Goal: Use online tool/utility: Utilize a website feature to perform a specific function

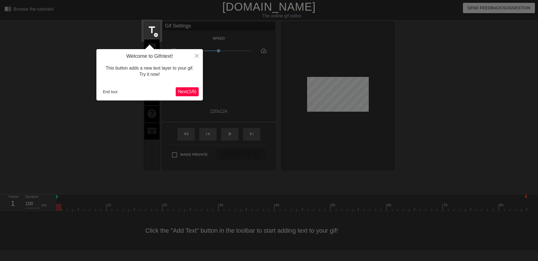
click at [181, 90] on span "Next ( 1 / 6 )" at bounding box center [187, 91] width 18 height 5
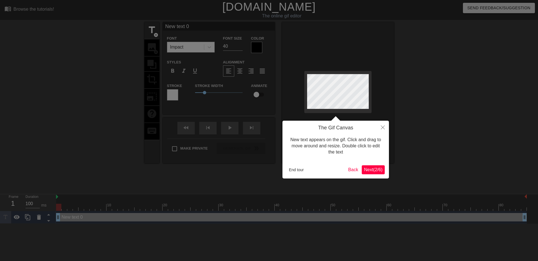
click at [378, 172] on span "Next ( 2 / 6 )" at bounding box center [373, 169] width 18 height 5
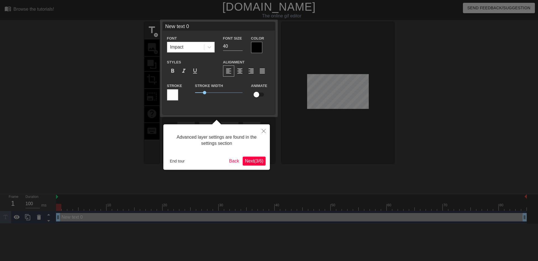
click at [257, 163] on span "Next ( 3 / 6 )" at bounding box center [254, 160] width 18 height 5
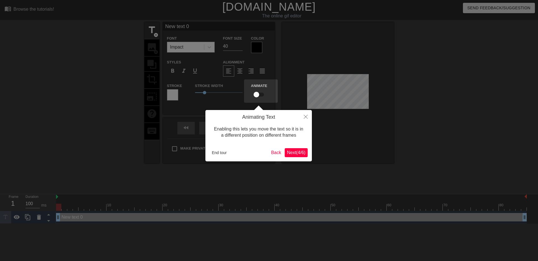
click at [293, 148] on button "Next ( 4 / 6 )" at bounding box center [296, 152] width 23 height 9
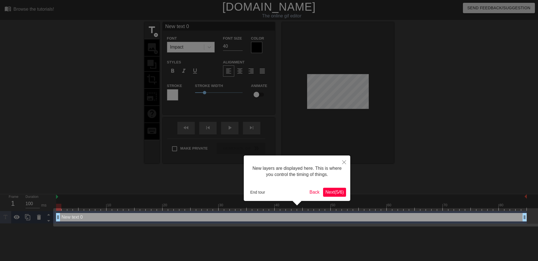
click at [331, 193] on span "Next ( 5 / 6 )" at bounding box center [334, 191] width 18 height 5
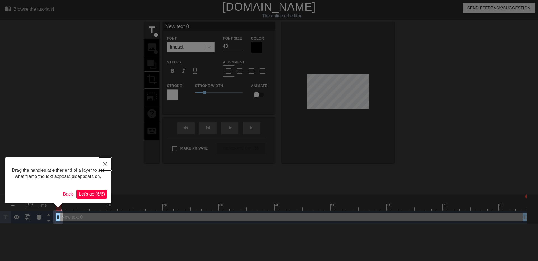
click at [105, 166] on button "Close" at bounding box center [105, 163] width 12 height 13
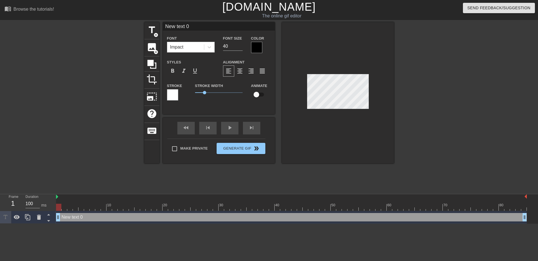
scroll to position [1, 2]
type input "P"
type textarea "P"
type input "PU"
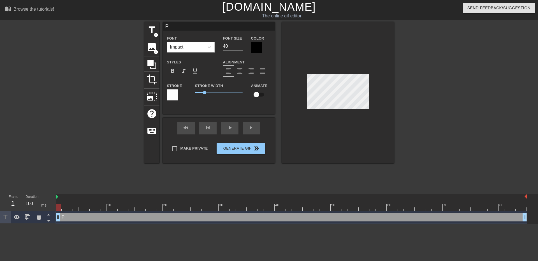
type textarea "PU"
type input "PU"
type textarea "PU"
type input "PU C"
type textarea "PU C"
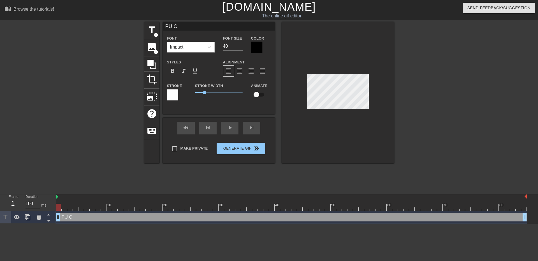
type input "PU CS"
type textarea "PU CS"
click at [429, 87] on div at bounding box center [443, 106] width 84 height 168
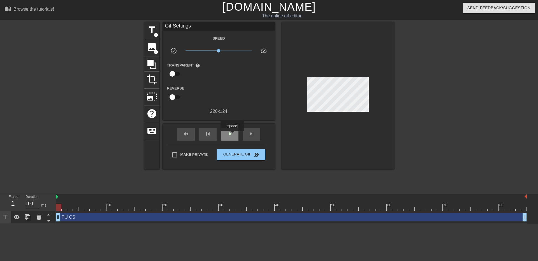
click at [232, 135] on span "play_arrow" at bounding box center [229, 133] width 7 height 7
click at [151, 32] on span "title" at bounding box center [152, 30] width 11 height 11
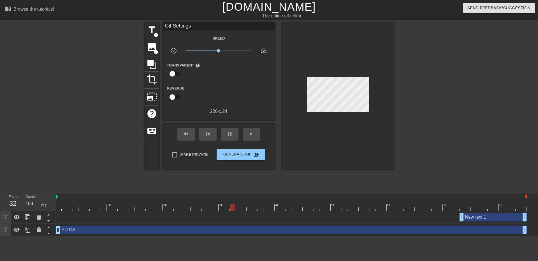
click at [67, 219] on div "New text 1 drag_handle drag_handle" at bounding box center [291, 217] width 471 height 8
click at [480, 218] on div "New text 1 drag_handle drag_handle" at bounding box center [493, 217] width 67 height 8
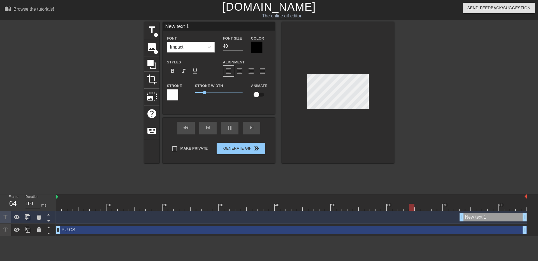
click at [483, 219] on div "New text 1 drag_handle drag_handle" at bounding box center [493, 217] width 67 height 8
click at [489, 218] on div "New text 1 drag_handle drag_handle" at bounding box center [493, 217] width 67 height 8
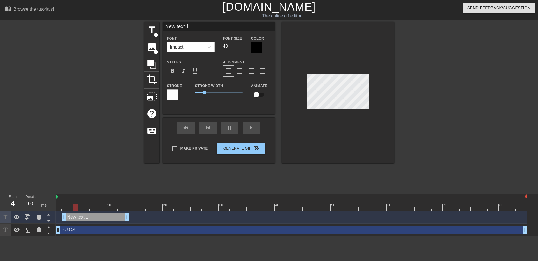
drag, startPoint x: 470, startPoint y: 215, endPoint x: 72, endPoint y: 213, distance: 398.0
click at [72, 213] on div "New text 1 drag_handle drag_handle" at bounding box center [95, 217] width 67 height 8
click at [93, 218] on div "New text 1 drag_handle drag_handle" at bounding box center [95, 217] width 67 height 8
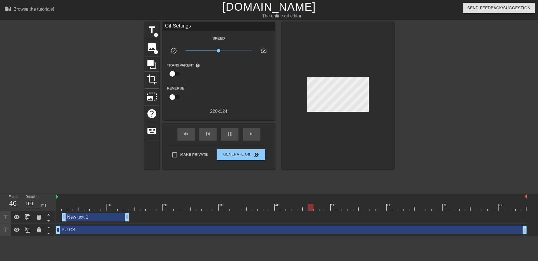
click at [106, 217] on div "New text 1 drag_handle drag_handle" at bounding box center [95, 217] width 67 height 8
click at [38, 215] on icon at bounding box center [39, 216] width 4 height 5
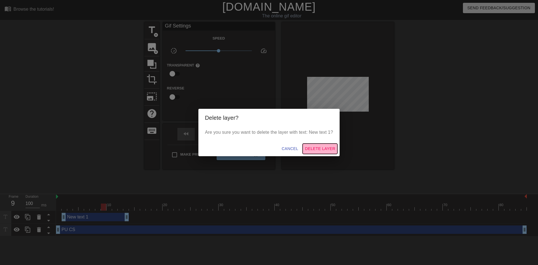
click at [321, 149] on span "Delete Layer" at bounding box center [320, 148] width 30 height 7
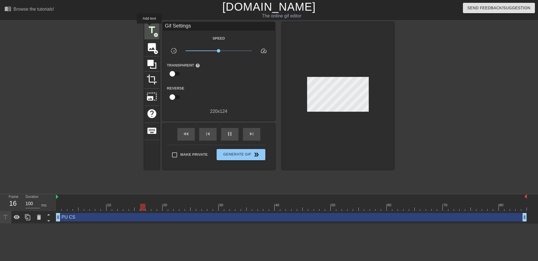
click at [149, 27] on span "title" at bounding box center [152, 30] width 11 height 11
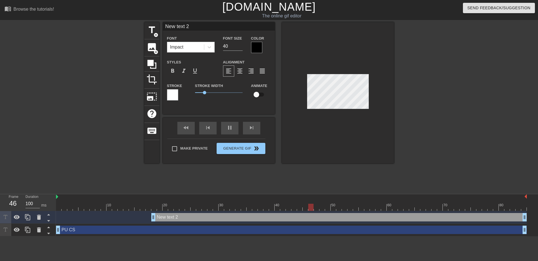
scroll to position [1, 1]
type input "D"
type textarea "D"
type input "DS"
type textarea "DS"
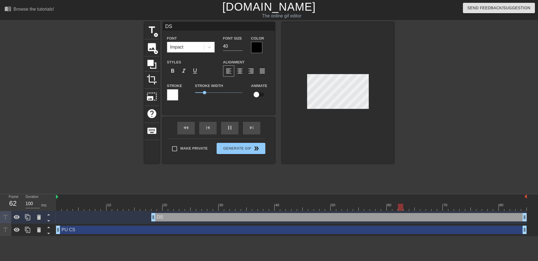
type input "DSA"
type textarea "DSA"
type input "DSAT"
type textarea "DSAT"
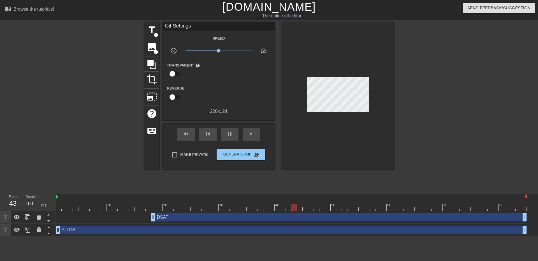
click at [78, 210] on div at bounding box center [291, 206] width 471 height 7
click at [66, 208] on div at bounding box center [291, 206] width 471 height 7
click at [122, 179] on div at bounding box center [96, 106] width 84 height 168
click at [103, 206] on div at bounding box center [291, 206] width 471 height 7
click at [116, 207] on div at bounding box center [291, 206] width 471 height 7
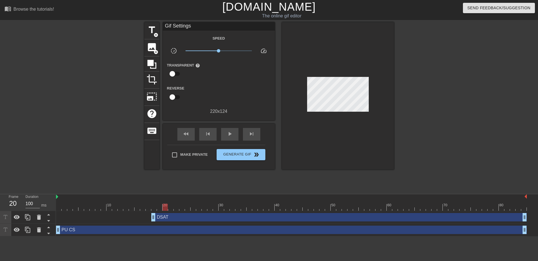
drag, startPoint x: 113, startPoint y: 208, endPoint x: 168, endPoint y: 212, distance: 55.3
click at [168, 212] on div "10 20 30 40 50 60 70 80 DSAT drag_handle drag_handle PU CS drag_handle drag_han…" at bounding box center [297, 215] width 482 height 42
drag, startPoint x: 153, startPoint y: 218, endPoint x: 162, endPoint y: 217, distance: 9.0
click at [162, 217] on div "DSAT drag_handle drag_handle" at bounding box center [291, 217] width 471 height 8
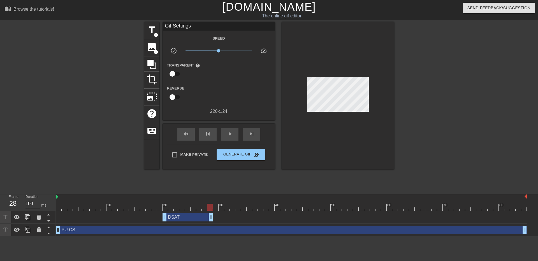
drag, startPoint x: 524, startPoint y: 219, endPoint x: 212, endPoint y: 238, distance: 313.1
click at [212, 236] on html "menu_book Browse the tutorials! Gifntext.com The online gif editor Send Feedbac…" at bounding box center [269, 118] width 538 height 236
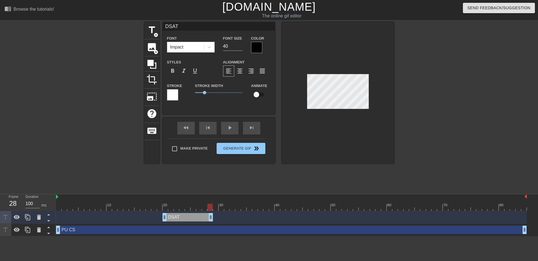
click at [270, 236] on html "menu_book Browse the tutorials! Gifntext.com The online gif editor Send Feedbac…" at bounding box center [269, 118] width 538 height 236
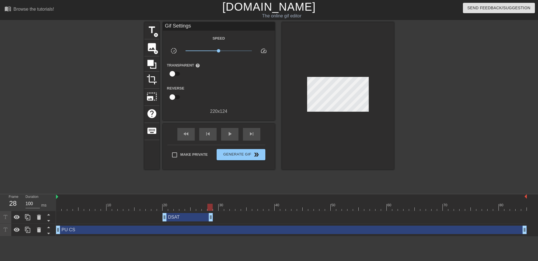
click at [79, 215] on div "DSAT drag_handle drag_handle" at bounding box center [291, 217] width 471 height 8
click at [216, 181] on div "title add_circle image add_circle crop photo_size_select_large help keyboard Gi…" at bounding box center [269, 106] width 250 height 168
click at [223, 207] on div at bounding box center [291, 206] width 471 height 7
click at [228, 207] on div at bounding box center [291, 206] width 471 height 7
click at [241, 208] on div at bounding box center [291, 206] width 471 height 7
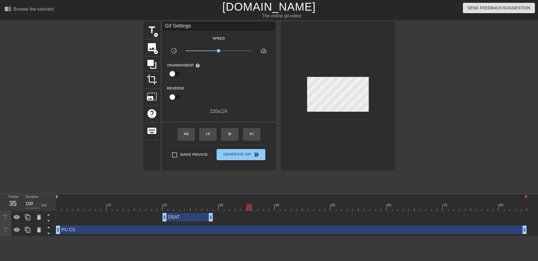
click at [250, 208] on div at bounding box center [291, 206] width 471 height 7
click at [265, 206] on div at bounding box center [291, 206] width 471 height 7
click at [275, 205] on div at bounding box center [291, 206] width 471 height 7
click at [295, 206] on div at bounding box center [291, 206] width 471 height 7
click at [306, 209] on div at bounding box center [291, 206] width 471 height 7
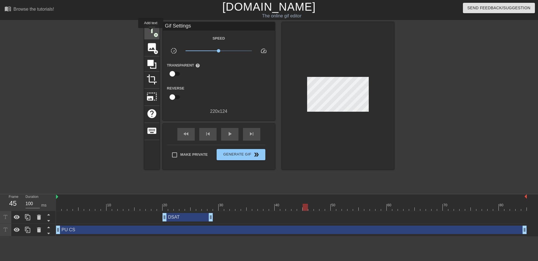
click at [151, 32] on span "title" at bounding box center [152, 30] width 11 height 11
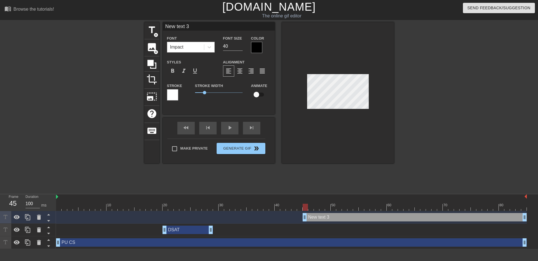
type input "D"
type textarea "D"
type input "DS"
type textarea "DS"
type input "DSA"
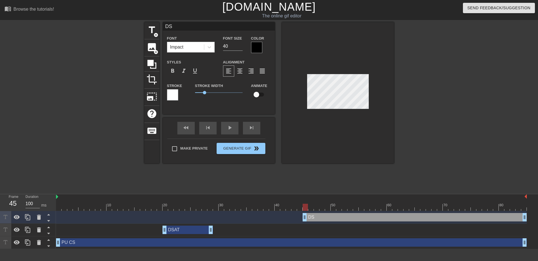
type textarea "DSA"
type input "DSAT"
type textarea "DSAT"
click at [302, 219] on div "DSAT drag_handle drag_handle" at bounding box center [291, 217] width 471 height 8
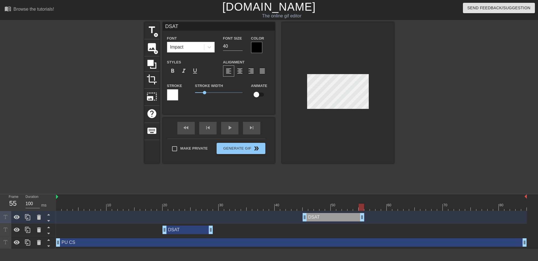
drag, startPoint x: 525, startPoint y: 217, endPoint x: 365, endPoint y: 217, distance: 160.0
click at [365, 217] on div "DSAT drag_handle drag_handle" at bounding box center [291, 217] width 471 height 8
click at [343, 56] on div at bounding box center [338, 92] width 112 height 141
click at [435, 121] on div at bounding box center [443, 106] width 84 height 168
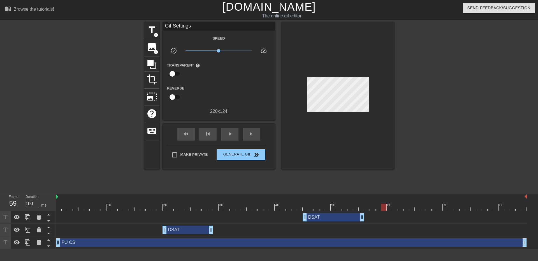
drag, startPoint x: 362, startPoint y: 209, endPoint x: 373, endPoint y: 215, distance: 12.9
click at [385, 210] on div at bounding box center [383, 206] width 5 height 7
drag, startPoint x: 362, startPoint y: 217, endPoint x: 420, endPoint y: 219, distance: 58.3
click at [449, 208] on div at bounding box center [291, 206] width 471 height 7
drag, startPoint x: 420, startPoint y: 218, endPoint x: 477, endPoint y: 217, distance: 57.2
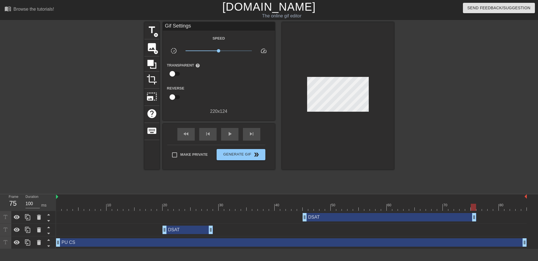
click at [477, 217] on div "DSAT drag_handle drag_handle" at bounding box center [291, 217] width 471 height 8
click at [483, 139] on div at bounding box center [443, 106] width 84 height 168
click at [490, 210] on div at bounding box center [291, 206] width 471 height 7
drag, startPoint x: 496, startPoint y: 210, endPoint x: 503, endPoint y: 209, distance: 7.0
click at [496, 210] on div at bounding box center [291, 206] width 471 height 7
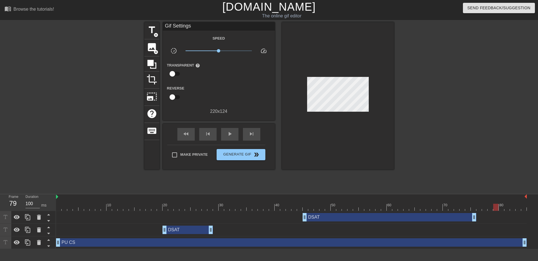
click at [505, 209] on div at bounding box center [291, 206] width 471 height 7
click at [520, 208] on div at bounding box center [291, 206] width 471 height 7
click at [529, 207] on div "10 20 30 40 50 60 70 80 DSAT drag_handle drag_handle DSAT drag_handle drag_hand…" at bounding box center [297, 221] width 482 height 55
click at [462, 142] on div at bounding box center [443, 106] width 84 height 168
click at [482, 60] on div at bounding box center [443, 106] width 84 height 168
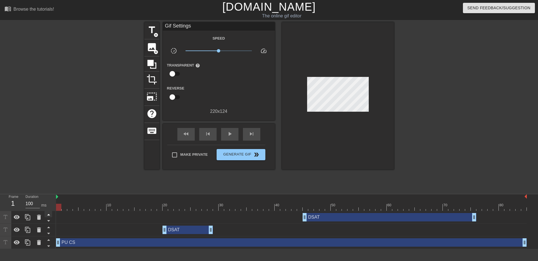
drag, startPoint x: 519, startPoint y: 207, endPoint x: 51, endPoint y: 211, distance: 467.8
click at [51, 211] on div "Frame 1 Duration 100 ms 10 20 30 40 50 60 70 80 DSAT drag_handle drag_handle DS…" at bounding box center [269, 221] width 538 height 55
click at [67, 174] on div at bounding box center [96, 106] width 84 height 168
click at [75, 207] on div at bounding box center [291, 206] width 471 height 7
click at [56, 205] on div at bounding box center [291, 206] width 471 height 7
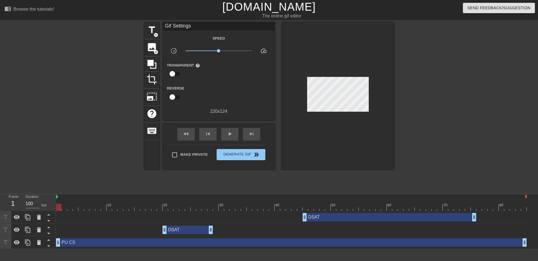
click at [76, 127] on div at bounding box center [96, 106] width 84 height 168
drag, startPoint x: 306, startPoint y: 91, endPoint x: 51, endPoint y: 98, distance: 255.7
click at [51, 98] on div "title add_circle image add_circle crop photo_size_select_large help keyboard Gi…" at bounding box center [269, 106] width 538 height 168
click at [59, 162] on div at bounding box center [96, 106] width 84 height 168
click at [72, 161] on div at bounding box center [96, 106] width 84 height 168
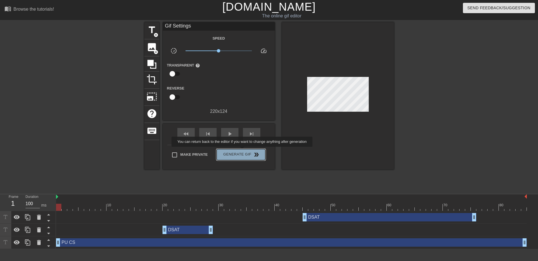
click at [243, 151] on span "Generate Gif double_arrow" at bounding box center [241, 154] width 44 height 7
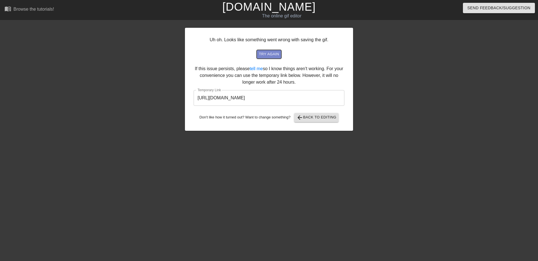
click at [273, 55] on span "try again" at bounding box center [269, 54] width 20 height 6
drag, startPoint x: 318, startPoint y: 98, endPoint x: 161, endPoint y: 95, distance: 156.7
click at [161, 95] on div "Uh oh. Looks like something went wrong with saving the gif. try again If this i…" at bounding box center [269, 106] width 538 height 168
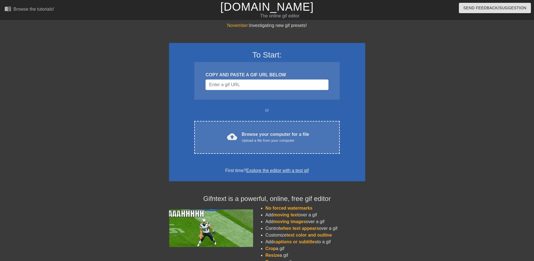
click at [242, 136] on div "cloud_upload Browse your computer for a file Upload a file from your computer" at bounding box center [267, 137] width 122 height 13
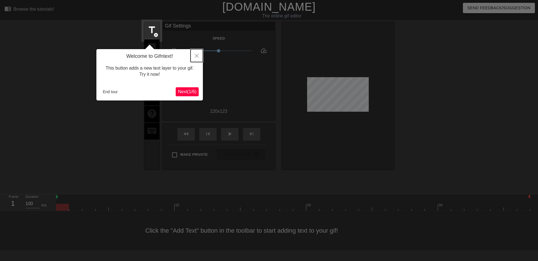
click at [198, 56] on icon "Close" at bounding box center [197, 56] width 4 height 4
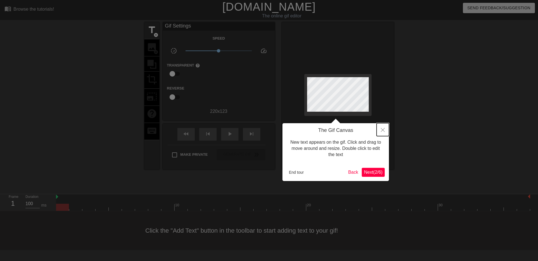
click at [384, 128] on icon "Close" at bounding box center [383, 130] width 4 height 4
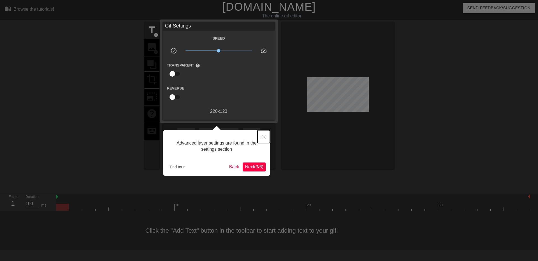
click at [261, 135] on button "Close" at bounding box center [264, 136] width 12 height 13
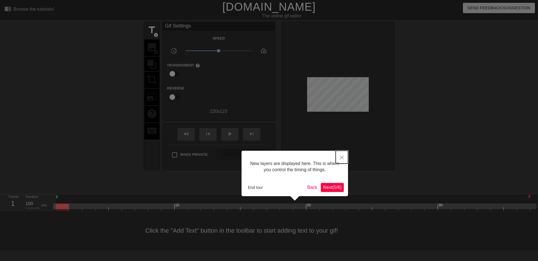
click at [344, 156] on icon "Close" at bounding box center [342, 157] width 4 height 4
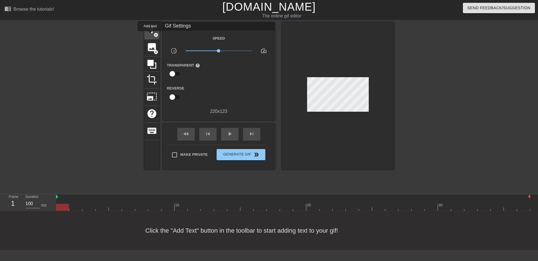
click at [150, 35] on span "title" at bounding box center [152, 30] width 11 height 11
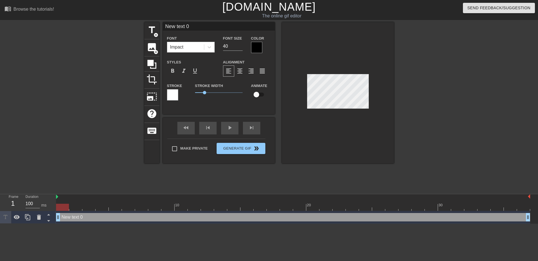
scroll to position [1, 1]
drag, startPoint x: 63, startPoint y: 207, endPoint x: 110, endPoint y: 222, distance: 49.3
click at [110, 222] on div "10 20 30 New text 0 drag_handle drag_handle" at bounding box center [297, 208] width 482 height 29
type input "H"
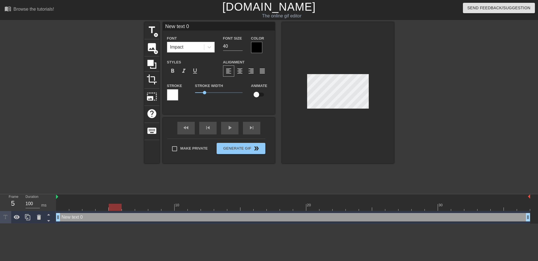
type textarea "H"
type input "Ha"
type textarea "Hab"
type input "Habi"
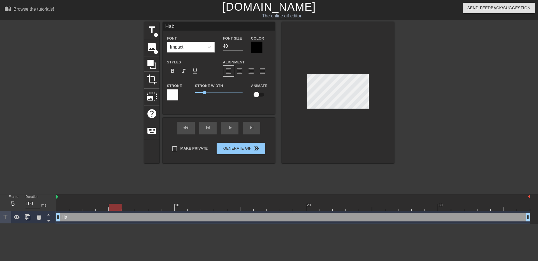
type textarea "Habi"
type input "[PERSON_NAME]"
type textarea "[PERSON_NAME]"
type input "[PERSON_NAME]"
type textarea "[PERSON_NAME]"
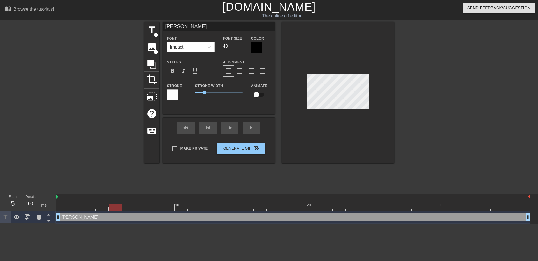
type input "[PERSON_NAME]"
type textarea "[PERSON_NAME]"
type input "[PERSON_NAME]"
type textarea "[PERSON_NAME]"
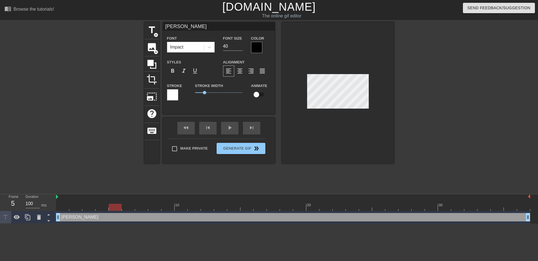
type input "[PERSON_NAME]"
type textarea "[PERSON_NAME]"
type input "[PERSON_NAME]"
type textarea "[PERSON_NAME]"
type input "[PERSON_NAME]"
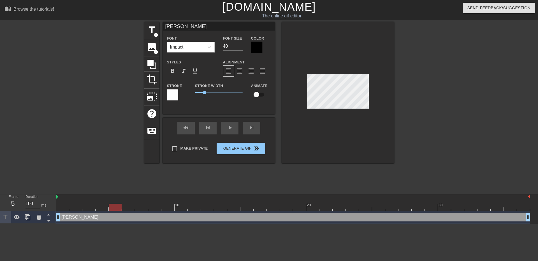
type textarea "[PERSON_NAME]"
type input "[PERSON_NAME]"
type textarea "[PERSON_NAME]"
type input "[PERSON_NAME]"
type textarea "[PERSON_NAME]"
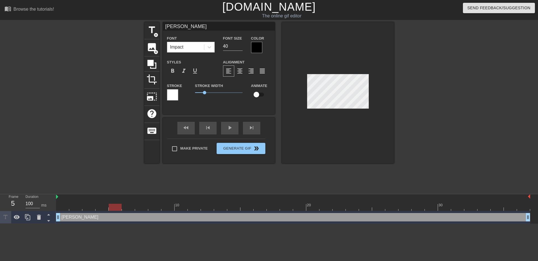
scroll to position [1, 1]
click at [230, 47] on input "40" at bounding box center [233, 46] width 20 height 9
click at [240, 44] on input "41" at bounding box center [233, 46] width 20 height 9
click at [240, 44] on input "42" at bounding box center [233, 46] width 20 height 9
click at [240, 47] on input "41" at bounding box center [233, 46] width 20 height 9
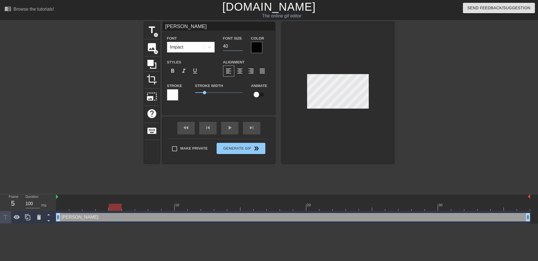
click at [240, 47] on input "40" at bounding box center [233, 46] width 20 height 9
click at [240, 47] on input "39" at bounding box center [233, 46] width 20 height 9
click at [240, 47] on input "38" at bounding box center [233, 46] width 20 height 9
click at [240, 47] on input "37" at bounding box center [233, 46] width 20 height 9
click at [240, 47] on input "36" at bounding box center [233, 46] width 20 height 9
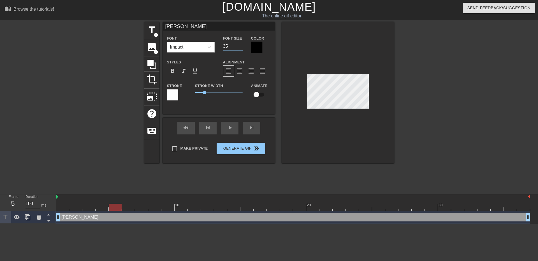
click at [240, 47] on input "35" at bounding box center [233, 46] width 20 height 9
click at [240, 47] on input "34" at bounding box center [233, 46] width 20 height 9
click at [240, 47] on input "33" at bounding box center [233, 46] width 20 height 9
click at [240, 47] on input "32" at bounding box center [233, 46] width 20 height 9
click at [240, 47] on input "31" at bounding box center [233, 46] width 20 height 9
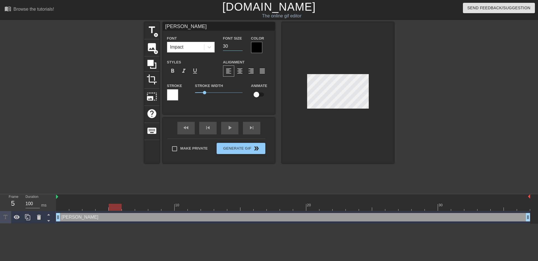
click at [240, 47] on input "30" at bounding box center [233, 46] width 20 height 9
click at [240, 47] on input "29" at bounding box center [233, 46] width 20 height 9
click at [240, 47] on input "28" at bounding box center [233, 46] width 20 height 9
click at [240, 47] on input "27" at bounding box center [233, 46] width 20 height 9
click at [240, 47] on input "26" at bounding box center [233, 46] width 20 height 9
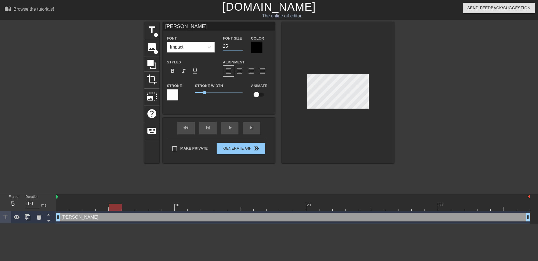
click at [240, 47] on input "25" at bounding box center [233, 46] width 20 height 9
click at [240, 47] on input "24" at bounding box center [233, 46] width 20 height 9
type input "23"
click at [240, 47] on input "23" at bounding box center [233, 46] width 20 height 9
click at [174, 94] on div at bounding box center [172, 94] width 11 height 11
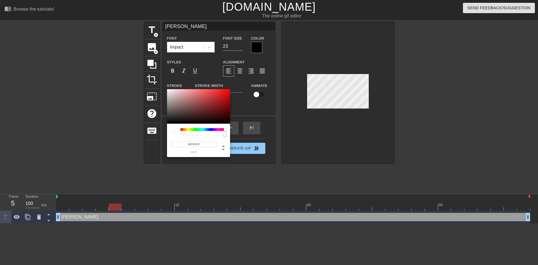
drag, startPoint x: 180, startPoint y: 129, endPoint x: 234, endPoint y: 133, distance: 53.7
click at [234, 133] on div "#FFFFFF hex" at bounding box center [269, 132] width 538 height 265
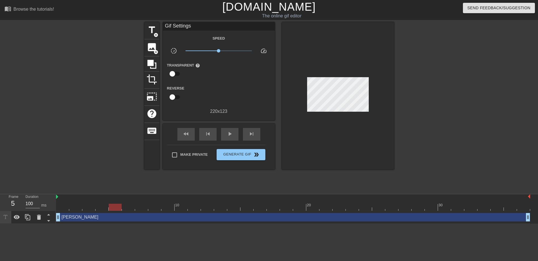
click at [395, 78] on div "title add_circle image add_circle crop photo_size_select_large help keyboard Gi…" at bounding box center [269, 106] width 538 height 168
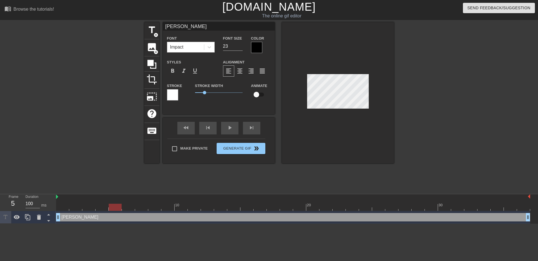
click at [378, 83] on div at bounding box center [338, 92] width 112 height 141
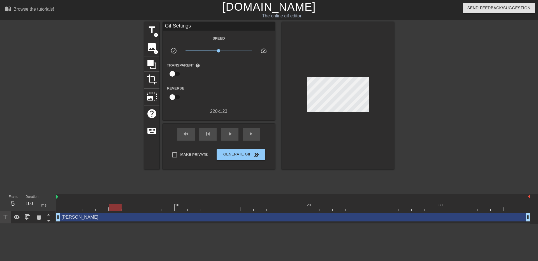
click at [398, 82] on div "title add_circle image add_circle crop photo_size_select_large help keyboard Gi…" at bounding box center [269, 106] width 538 height 168
click at [226, 131] on div "play_arrow" at bounding box center [229, 134] width 17 height 13
click at [226, 131] on div "pause" at bounding box center [229, 134] width 17 height 13
click at [226, 131] on div "play_arrow" at bounding box center [229, 134] width 17 height 13
click at [226, 131] on div "pause" at bounding box center [229, 134] width 17 height 13
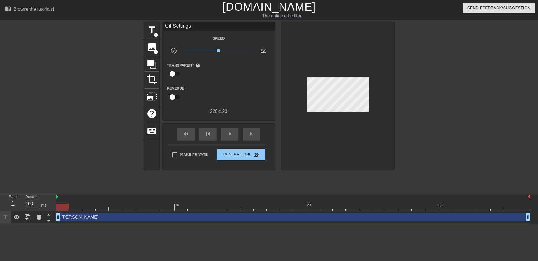
drag, startPoint x: 343, startPoint y: 207, endPoint x: 68, endPoint y: 212, distance: 274.7
click at [68, 212] on div "10 20 30 [PERSON_NAME] drag_handle drag_handle" at bounding box center [297, 208] width 482 height 29
click at [77, 207] on div at bounding box center [293, 206] width 474 height 7
click at [87, 210] on div at bounding box center [293, 206] width 474 height 7
click at [105, 207] on div at bounding box center [293, 206] width 474 height 7
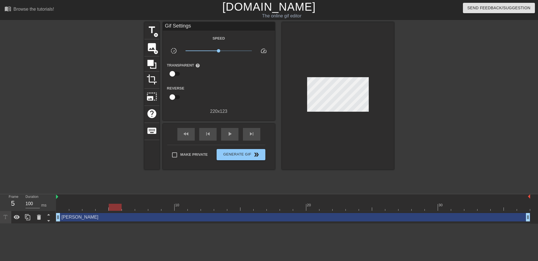
click at [117, 208] on div at bounding box center [293, 206] width 474 height 7
drag, startPoint x: 58, startPoint y: 219, endPoint x: 107, endPoint y: 217, distance: 49.4
click at [107, 217] on div "[PERSON_NAME] drag_handle drag_handle" at bounding box center [293, 217] width 474 height 8
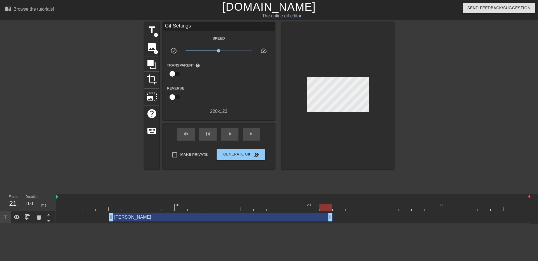
drag, startPoint x: 527, startPoint y: 217, endPoint x: 335, endPoint y: 215, distance: 192.8
click at [335, 215] on div "[PERSON_NAME] drag_handle drag_handle" at bounding box center [293, 217] width 474 height 8
click at [373, 223] on html "menu_book Browse the tutorials! [DOMAIN_NAME] The online gif editor Send Feedba…" at bounding box center [269, 111] width 538 height 223
click at [152, 32] on span "title" at bounding box center [152, 30] width 11 height 11
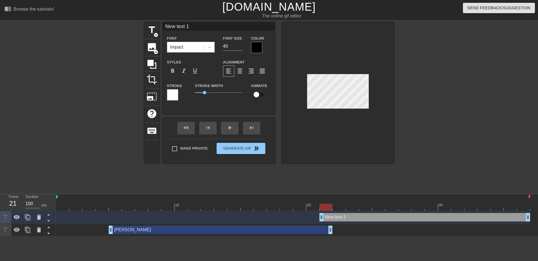
type input "P"
type textarea "P"
type input "PU"
type textarea "PU"
type input "PU"
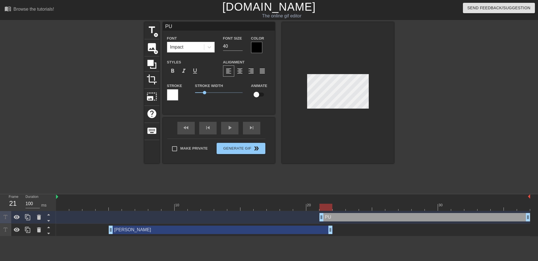
type textarea "PU"
type input "PU C"
type textarea "PU C"
type input "PU CS"
type textarea "PU CS"
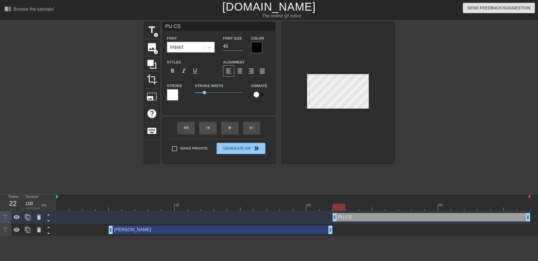
drag, startPoint x: 321, startPoint y: 216, endPoint x: 334, endPoint y: 215, distance: 12.7
click at [531, 217] on div "PU CS drag_handle drag_handle [PERSON_NAME] drag_handle drag_handle" at bounding box center [297, 223] width 482 height 25
click at [244, 146] on div "Make Private Generate Gif double_arrow" at bounding box center [216, 149] width 98 height 22
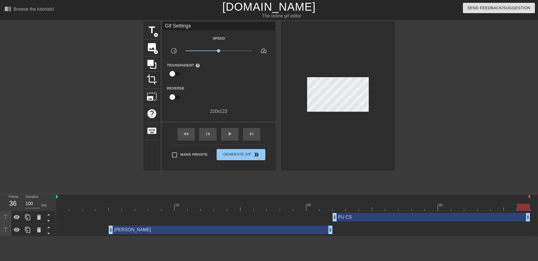
drag, startPoint x: 530, startPoint y: 217, endPoint x: 536, endPoint y: 216, distance: 6.7
click at [534, 216] on div "PU CS drag_handle drag_handle [PERSON_NAME] drag_handle drag_handle" at bounding box center [297, 223] width 482 height 25
click at [250, 154] on span "Generate Gif double_arrow" at bounding box center [241, 154] width 44 height 7
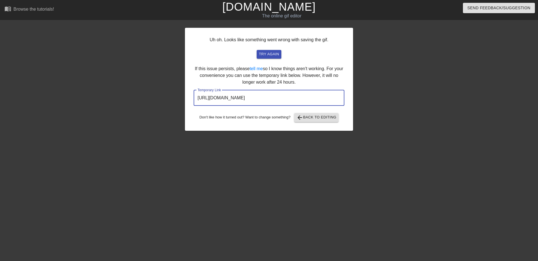
drag, startPoint x: 318, startPoint y: 101, endPoint x: 127, endPoint y: 84, distance: 192.1
click at [127, 84] on div "Uh oh. Looks like something went wrong with saving the gif. try again If this i…" at bounding box center [269, 106] width 538 height 168
